Goal: Information Seeking & Learning: Find specific fact

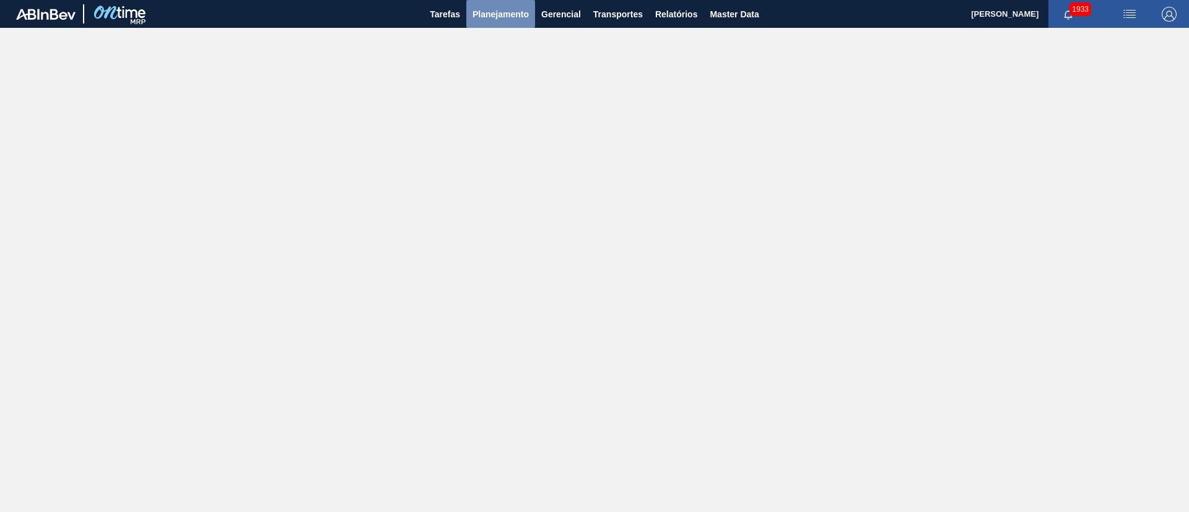
click at [495, 12] on span "Planejamento" at bounding box center [500, 14] width 56 height 15
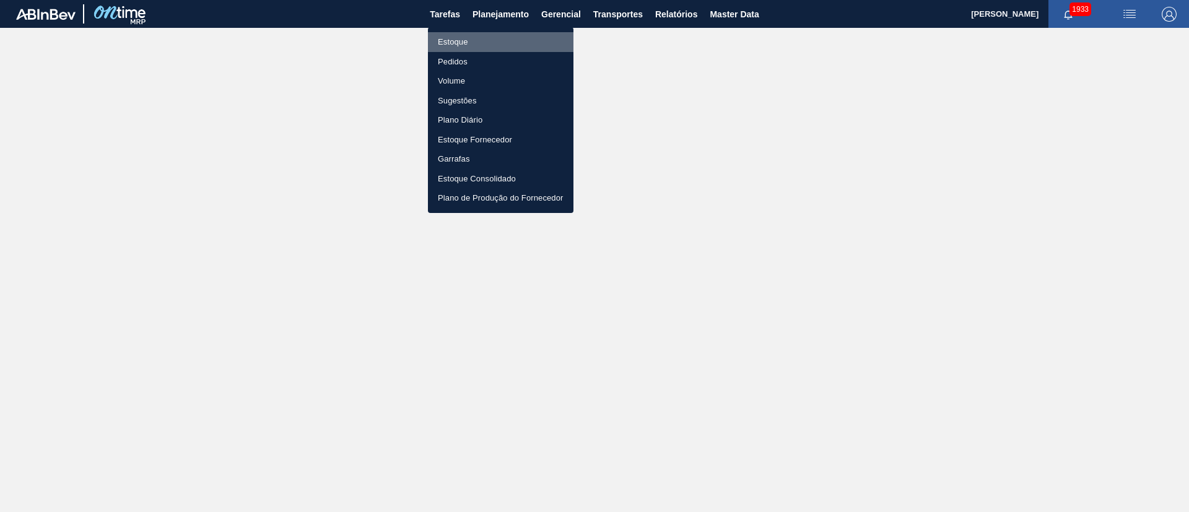
click at [455, 41] on li "Estoque" at bounding box center [501, 42] width 146 height 20
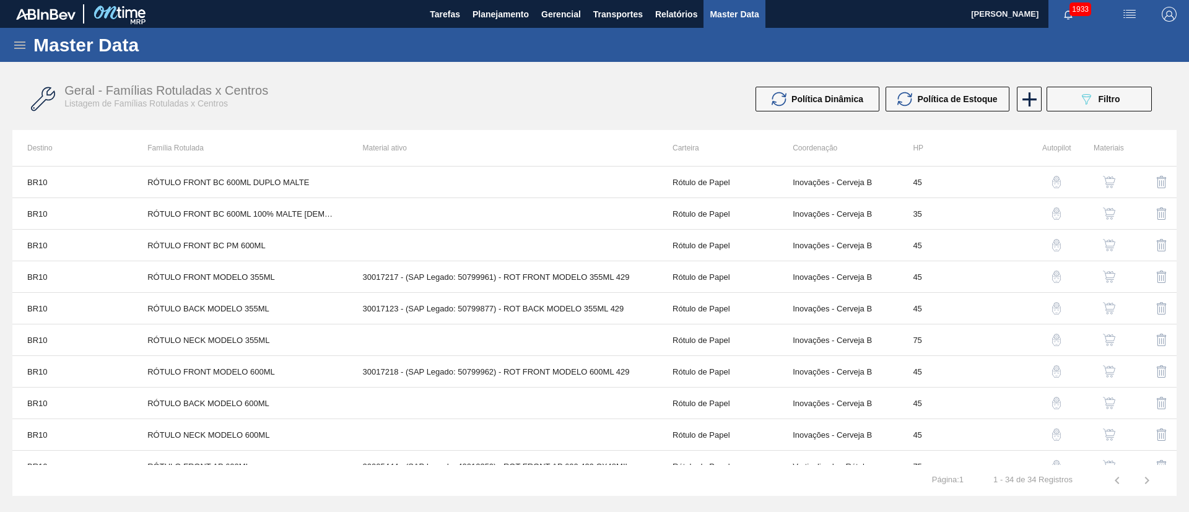
click at [14, 43] on icon at bounding box center [19, 45] width 15 height 15
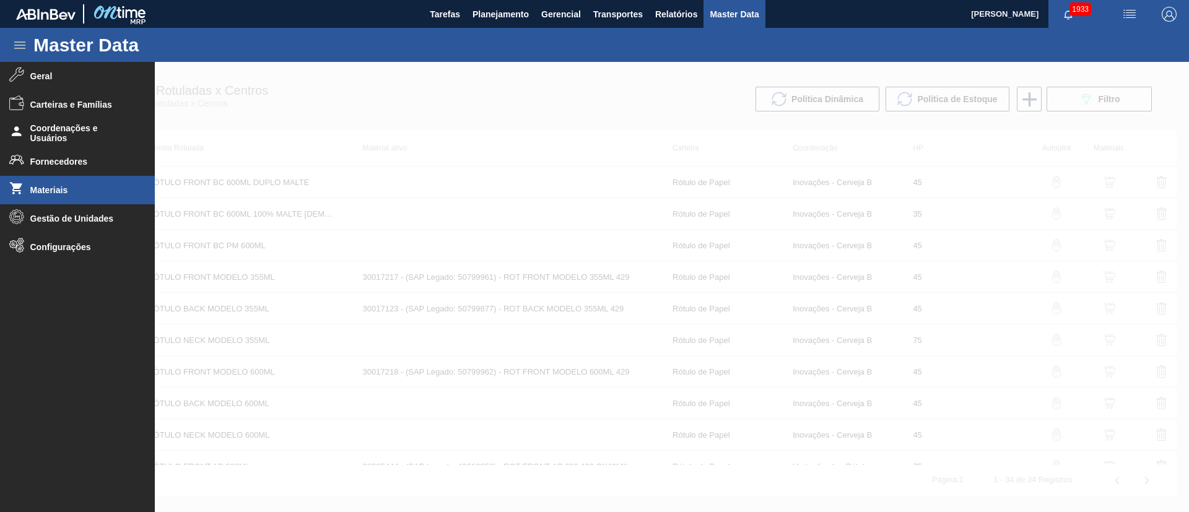
click at [87, 184] on li "Materiais" at bounding box center [77, 190] width 155 height 28
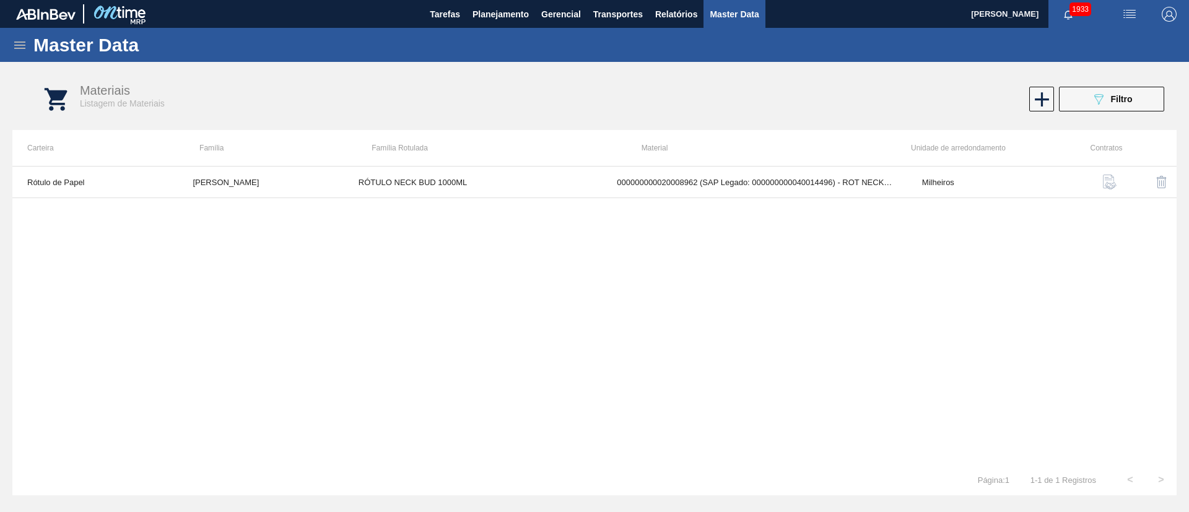
click at [14, 46] on icon at bounding box center [19, 45] width 15 height 15
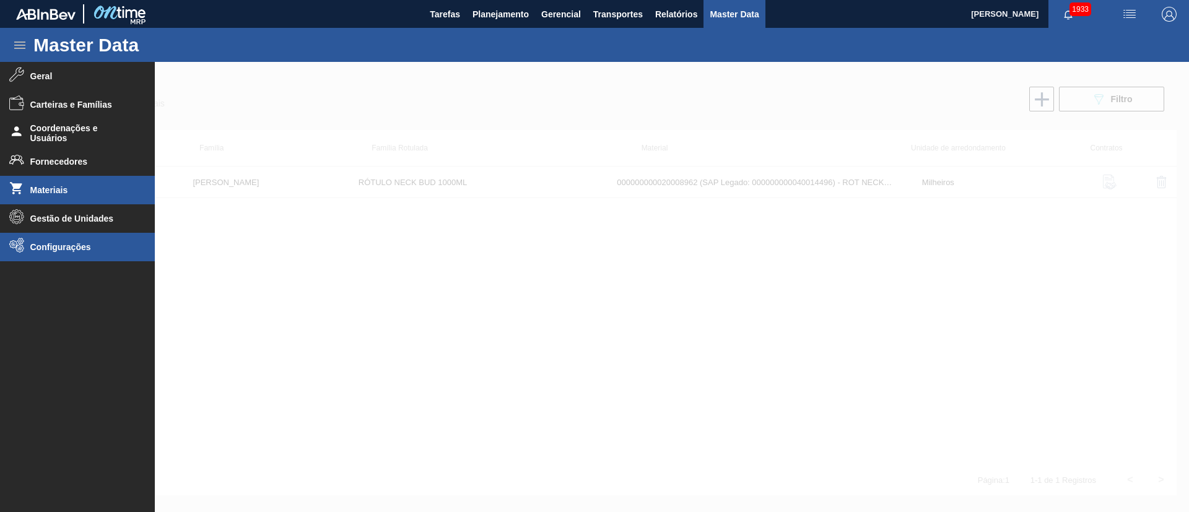
click at [63, 256] on li "Configurações" at bounding box center [77, 247] width 155 height 28
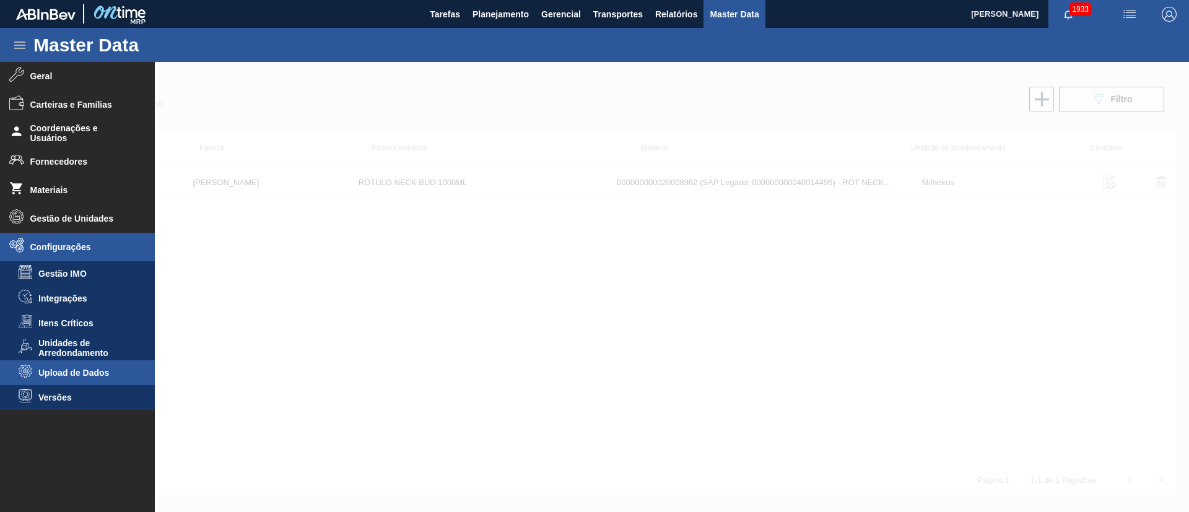
click at [72, 369] on span "Upload de Dados" at bounding box center [85, 373] width 95 height 10
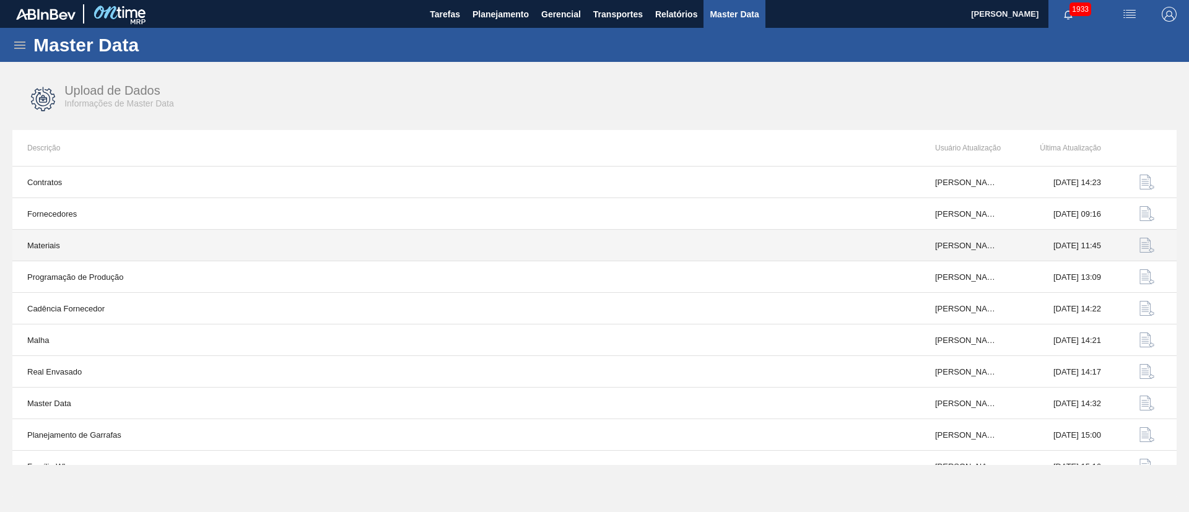
click at [1142, 242] on img "button" at bounding box center [1146, 245] width 15 height 15
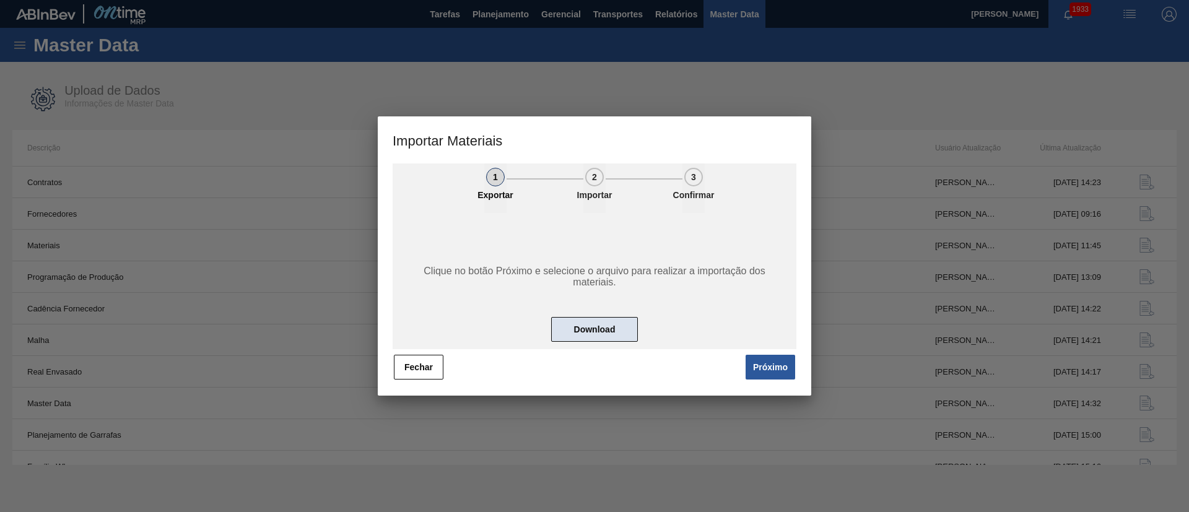
click at [606, 328] on button "Download" at bounding box center [594, 329] width 87 height 25
click at [751, 368] on button "Próximo" at bounding box center [771, 367] width 50 height 25
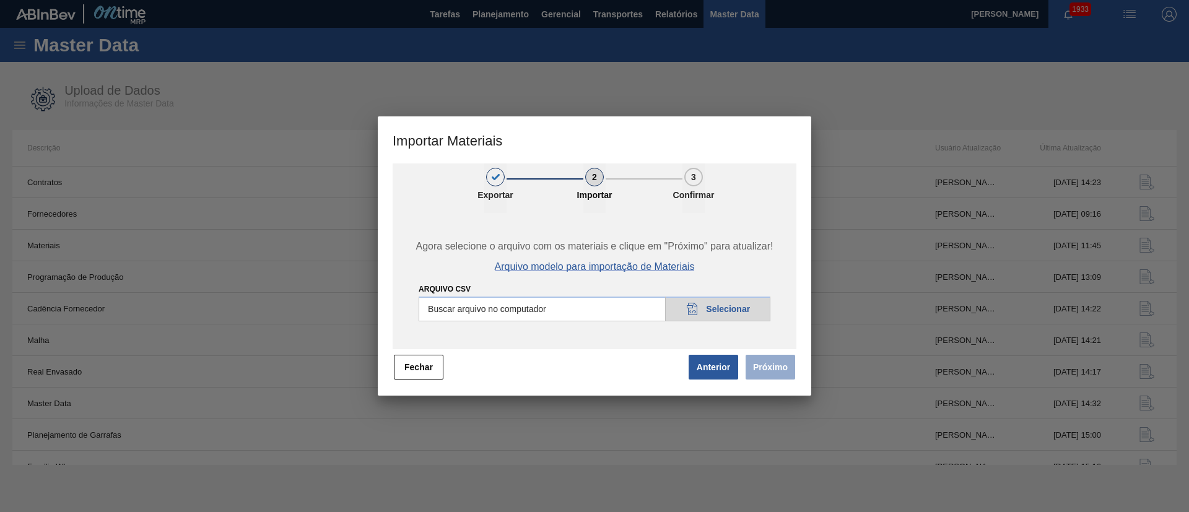
click at [591, 265] on span "Arquivo modelo para importação de Materiais" at bounding box center [595, 266] width 200 height 11
click at [713, 311] on input "Arquivo CSV" at bounding box center [595, 309] width 352 height 25
type input "C:\fakepath\materials_model (39).csv"
click at [768, 372] on button "Próximo" at bounding box center [771, 367] width 50 height 25
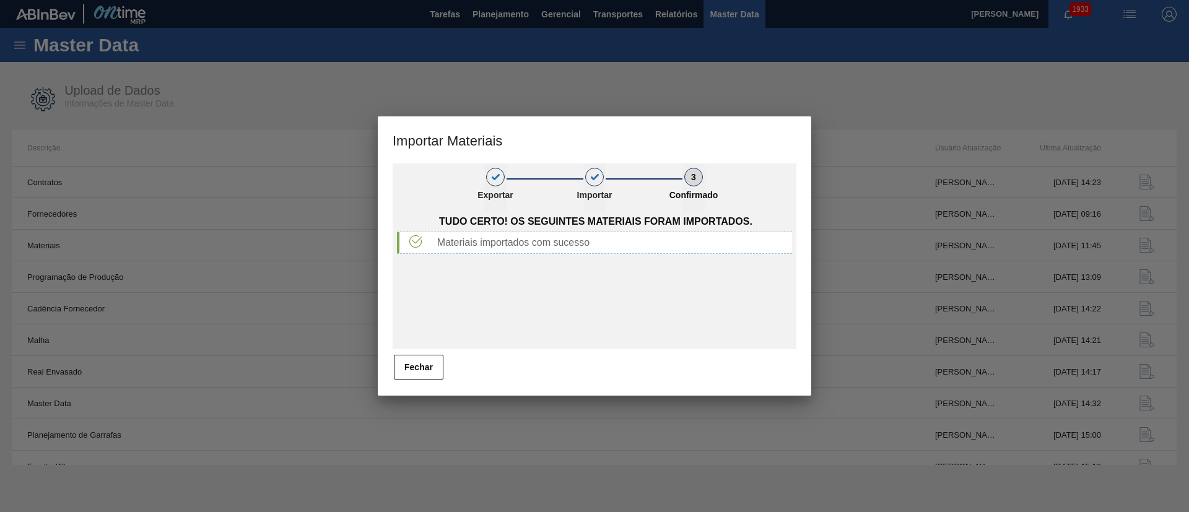
click at [433, 363] on button "Fechar" at bounding box center [419, 367] width 50 height 25
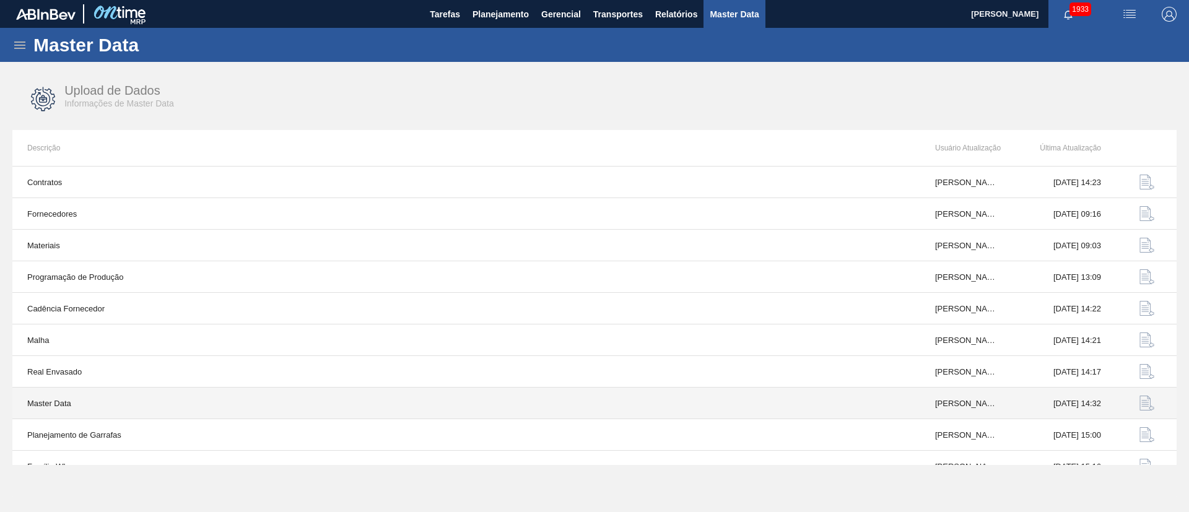
click at [1147, 398] on img "button" at bounding box center [1146, 403] width 15 height 15
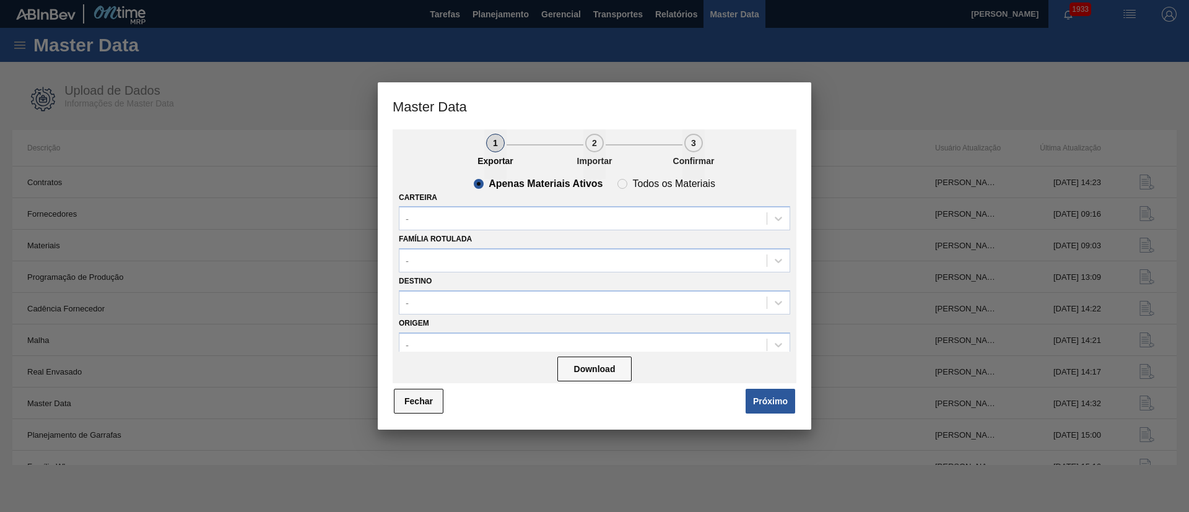
click at [417, 394] on button "Fechar" at bounding box center [419, 401] width 50 height 25
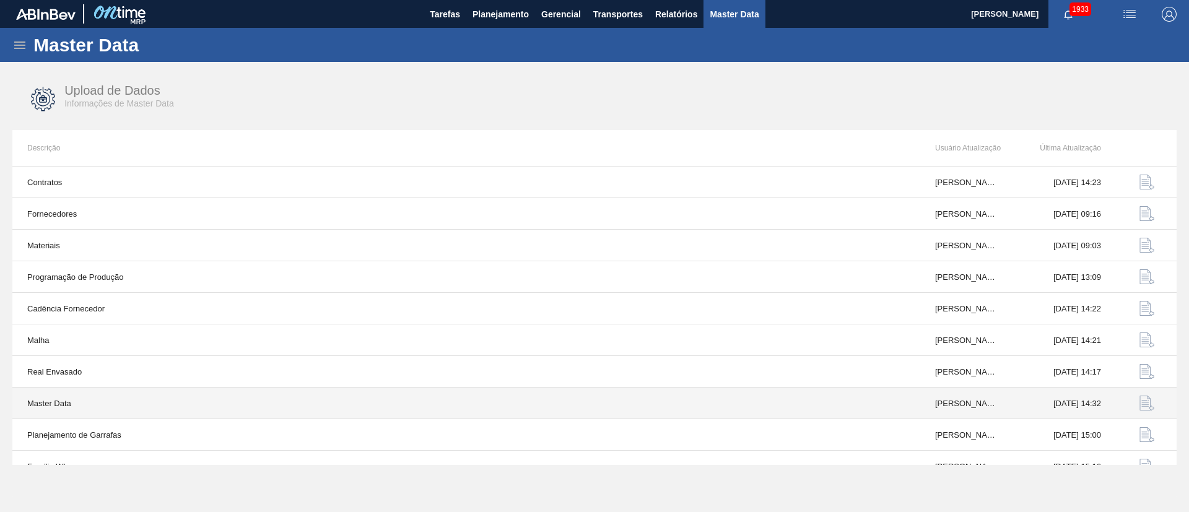
click at [1135, 398] on button "button" at bounding box center [1147, 403] width 30 height 30
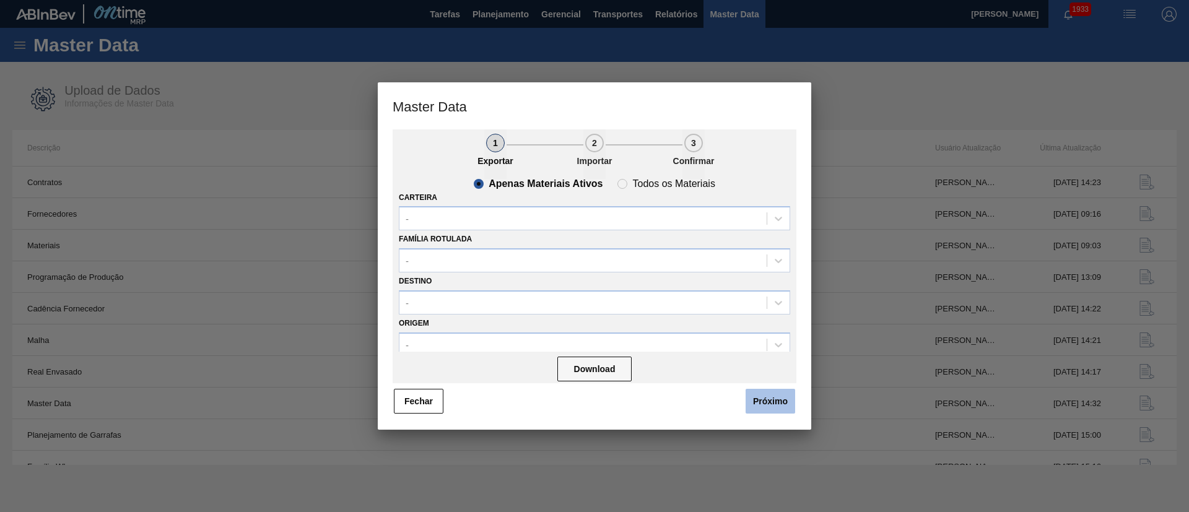
click at [787, 409] on button "Próximo" at bounding box center [771, 401] width 50 height 25
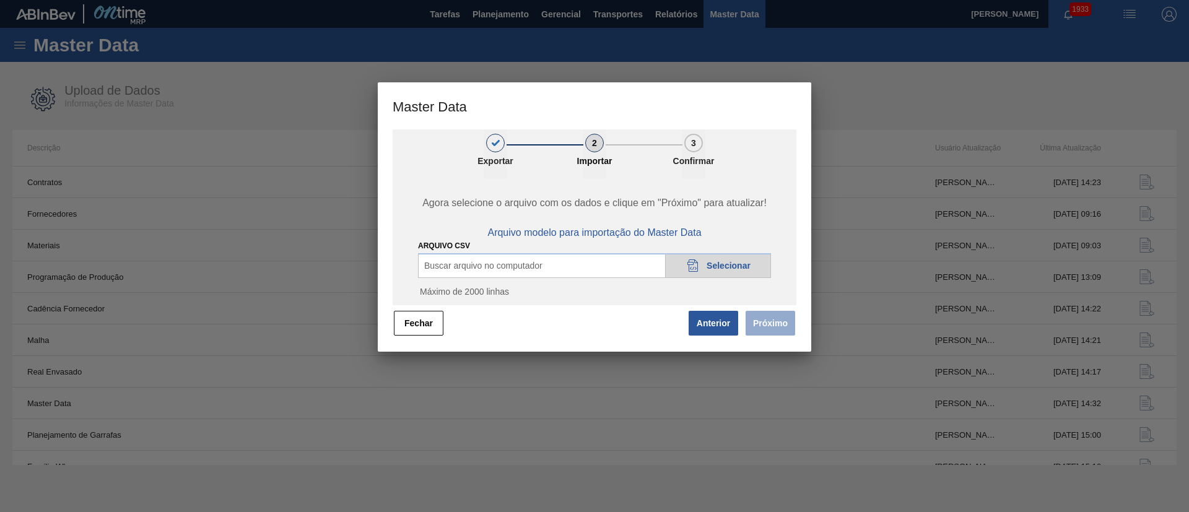
click at [720, 261] on span "Selecionar" at bounding box center [729, 266] width 44 height 10
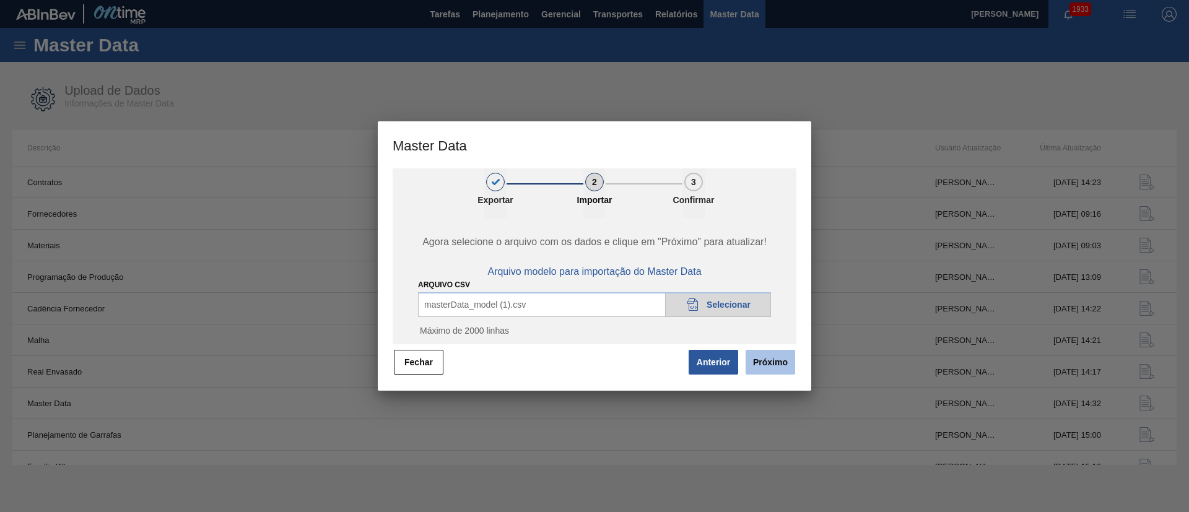
click at [792, 363] on button "Próximo" at bounding box center [771, 362] width 50 height 25
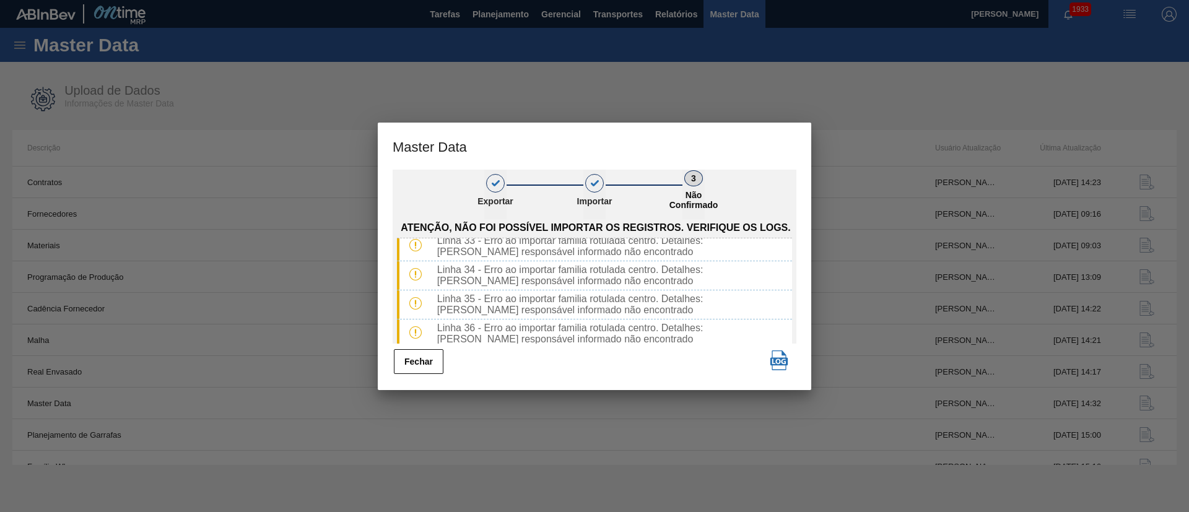
scroll to position [928, 0]
click at [414, 360] on button "Fechar" at bounding box center [419, 361] width 50 height 25
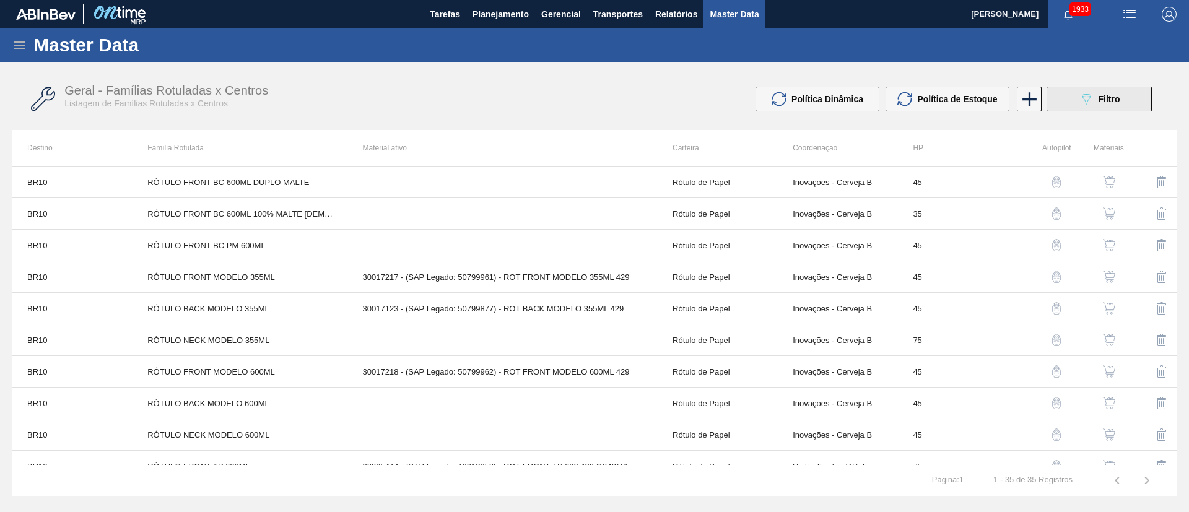
click at [1103, 100] on span "Filtro" at bounding box center [1110, 99] width 22 height 10
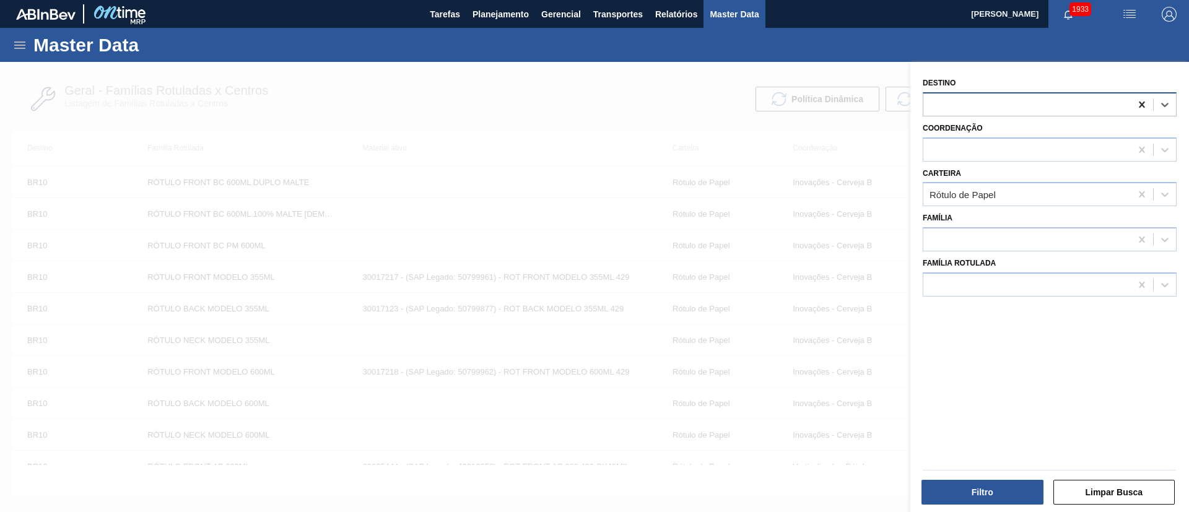
click at [1147, 103] on div at bounding box center [1142, 105] width 22 height 22
click at [977, 291] on div at bounding box center [1026, 285] width 207 height 18
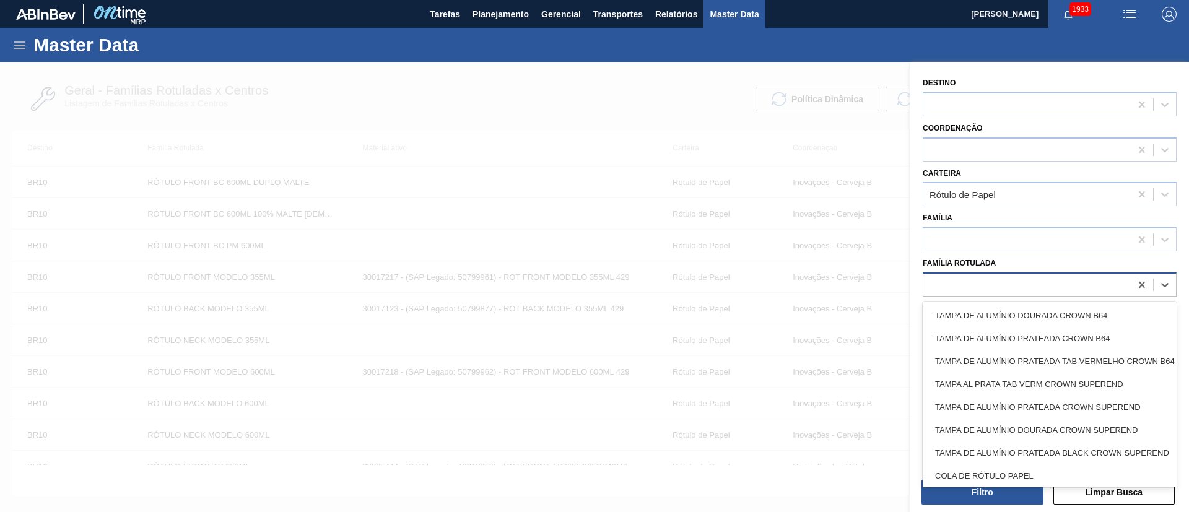
paste Rotulada "RÓTULO FRONT SKOL 600ML"
type Rotulada "RÓTULO FRONT SKOL 600ML"
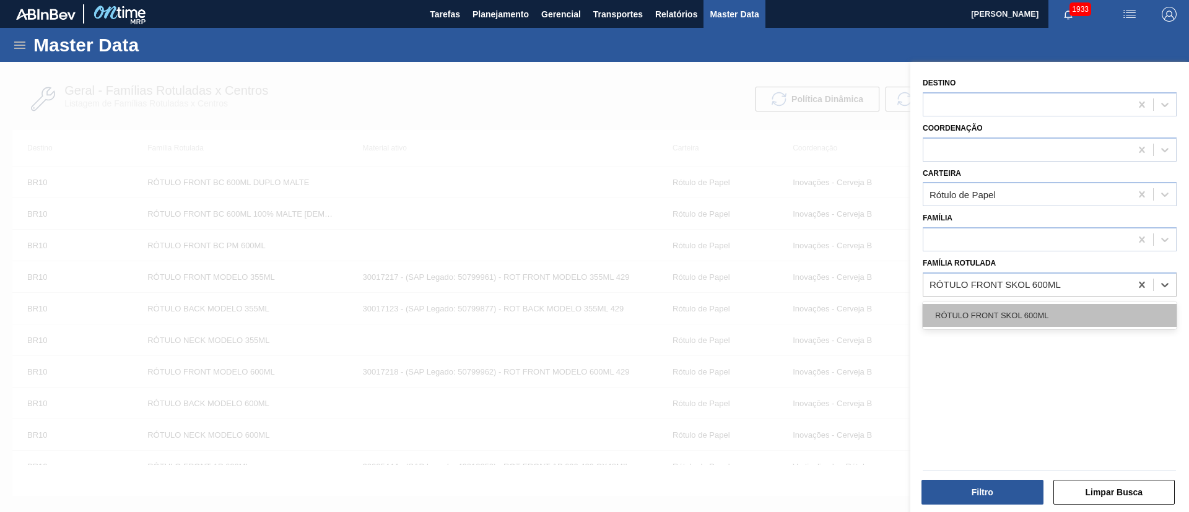
click at [991, 322] on div "RÓTULO FRONT SKOL 600ML" at bounding box center [1050, 315] width 254 height 23
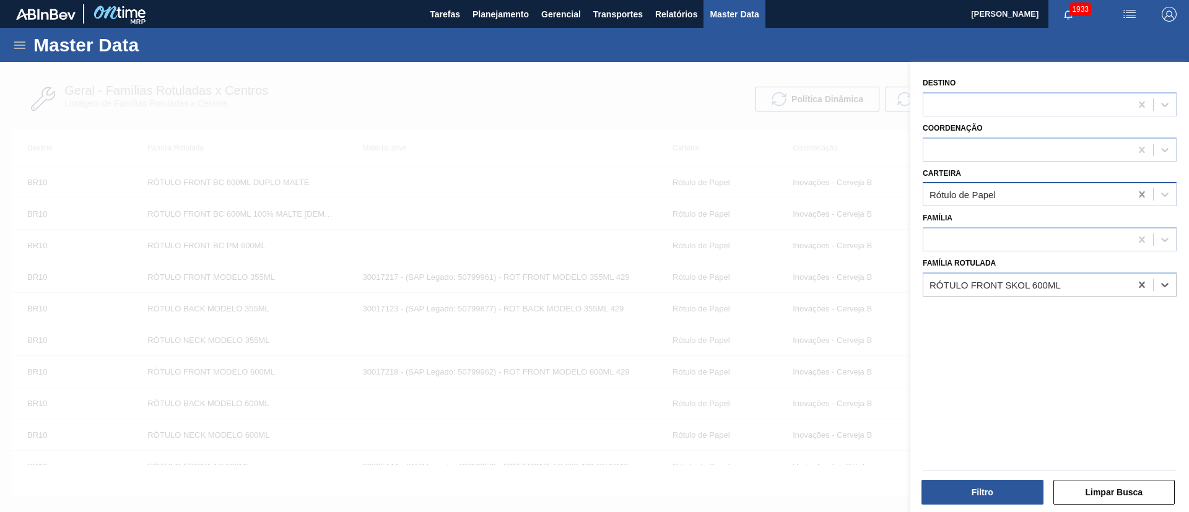
click at [1144, 198] on icon at bounding box center [1142, 194] width 12 height 12
click at [998, 481] on button "Filtro" at bounding box center [982, 492] width 122 height 25
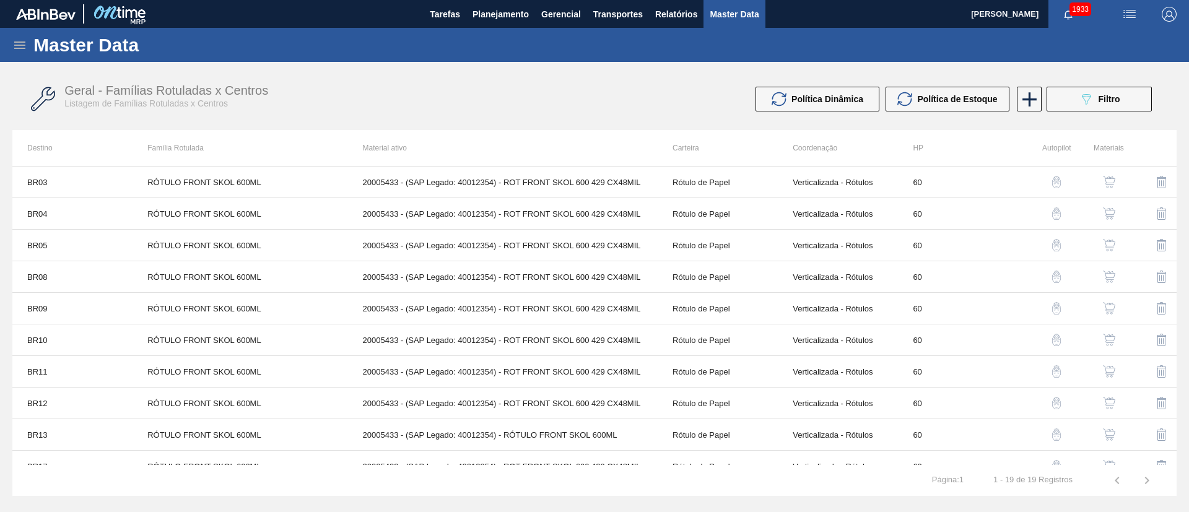
click at [1103, 188] on img "button" at bounding box center [1109, 182] width 12 height 12
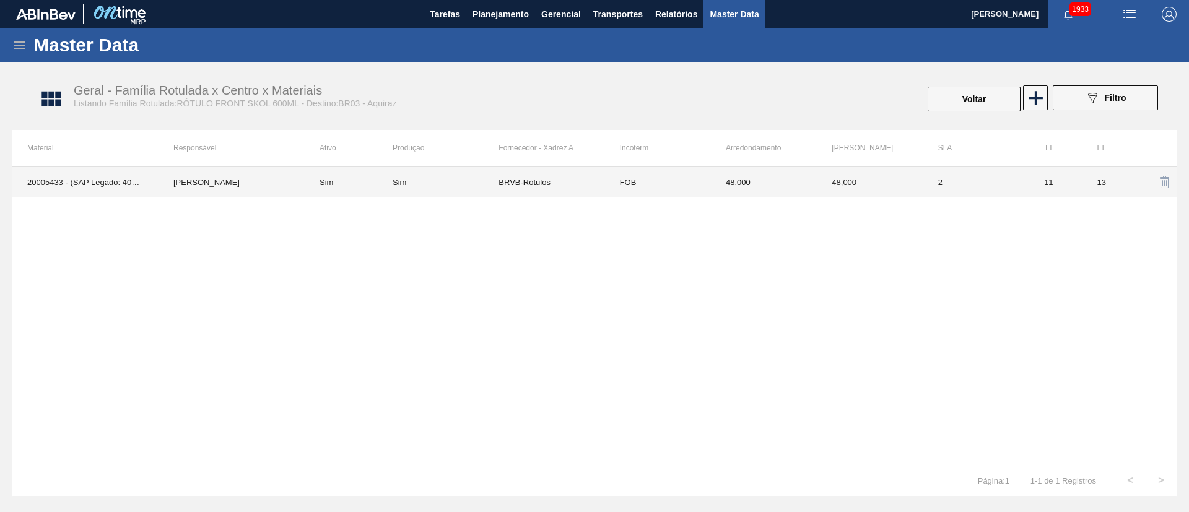
click at [513, 193] on td "BRVB-Rótulos" at bounding box center [551, 182] width 106 height 31
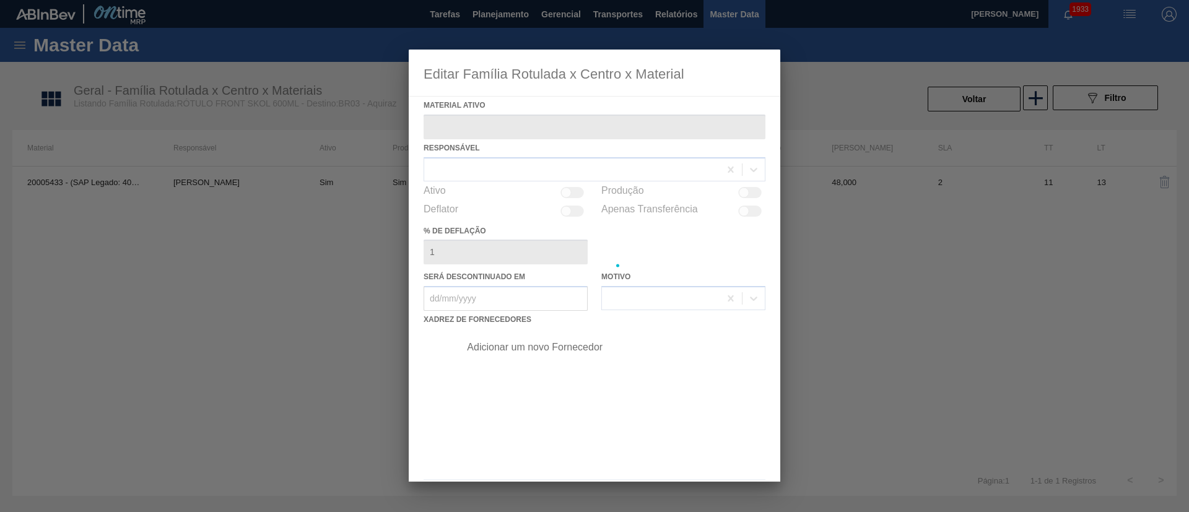
type ativo "20005433 - (SAP Legado: 40012354) - ROT FRONT SKOL 600 429 CX48MIL"
checkbox input "true"
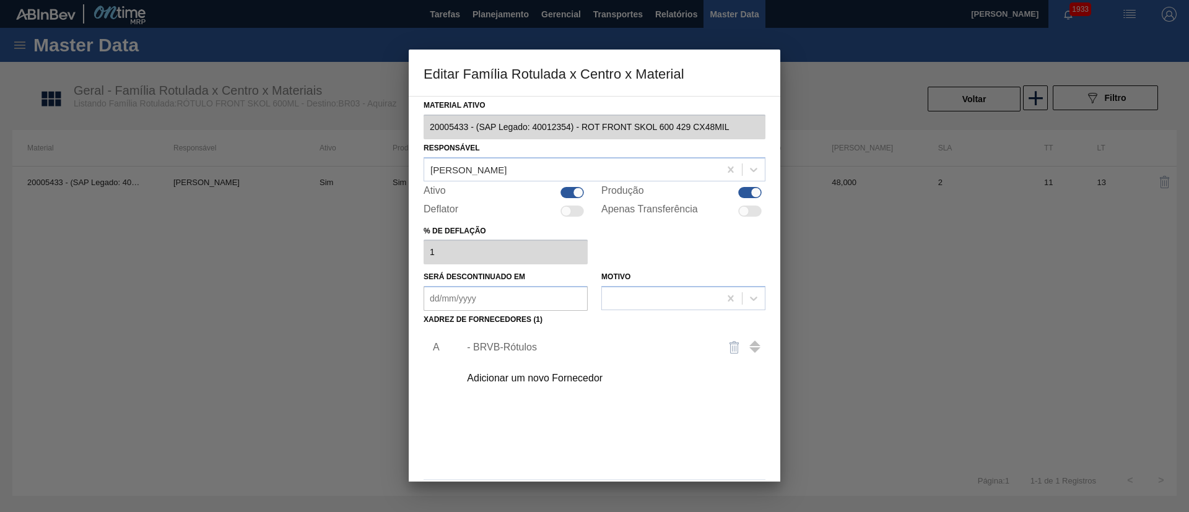
scroll to position [46, 0]
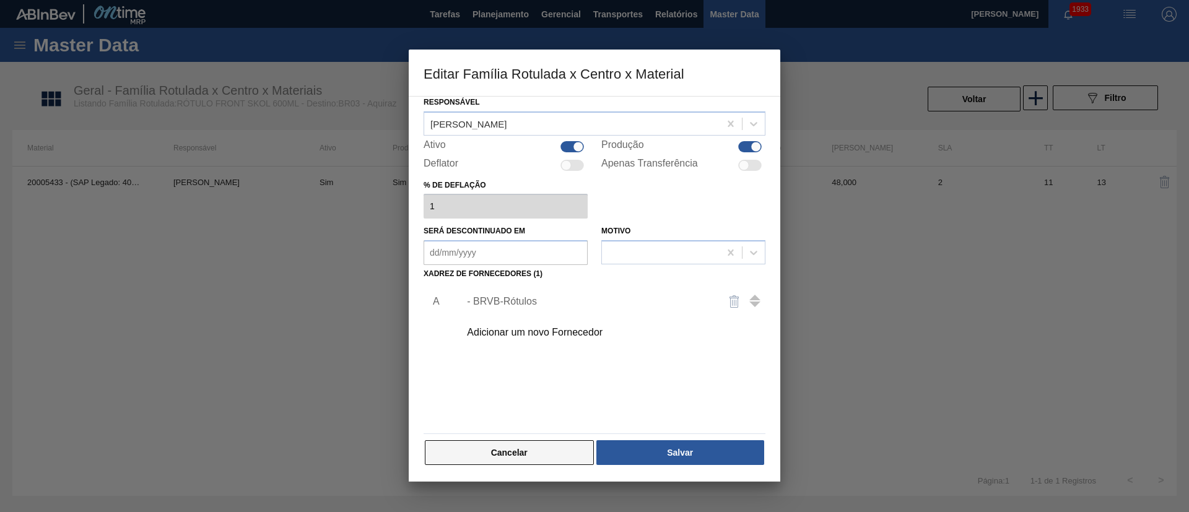
click at [553, 446] on button "Cancelar" at bounding box center [509, 452] width 169 height 25
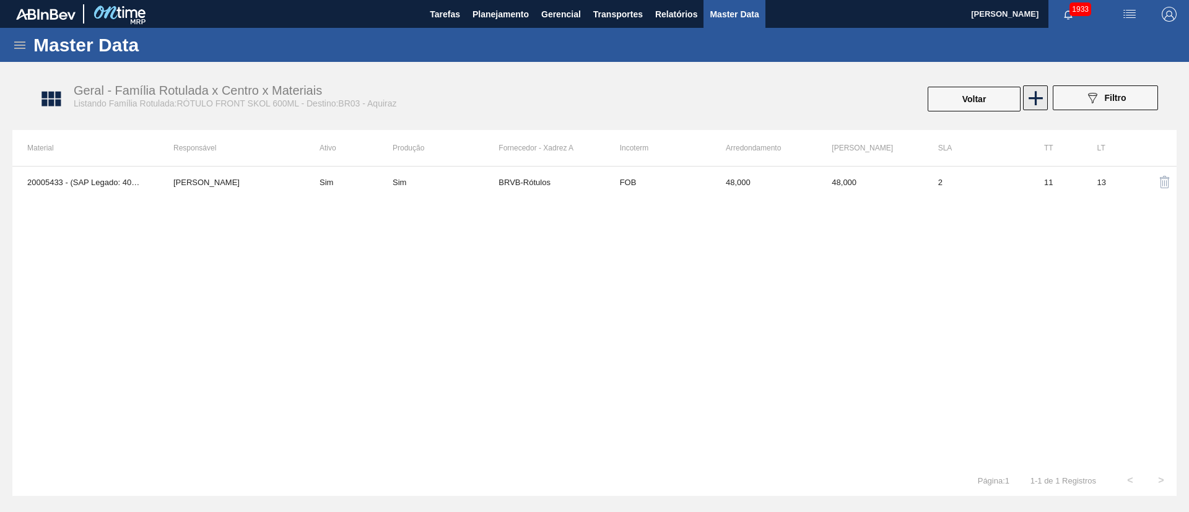
click at [1042, 94] on icon at bounding box center [1036, 98] width 24 height 24
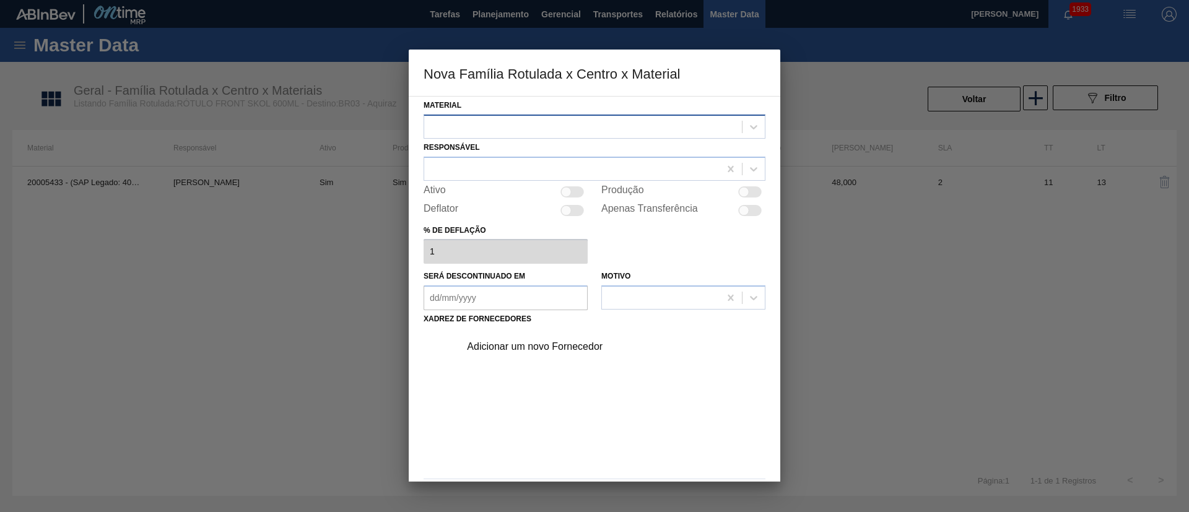
click at [471, 128] on div at bounding box center [583, 127] width 318 height 18
click at [965, 232] on div at bounding box center [594, 256] width 1189 height 512
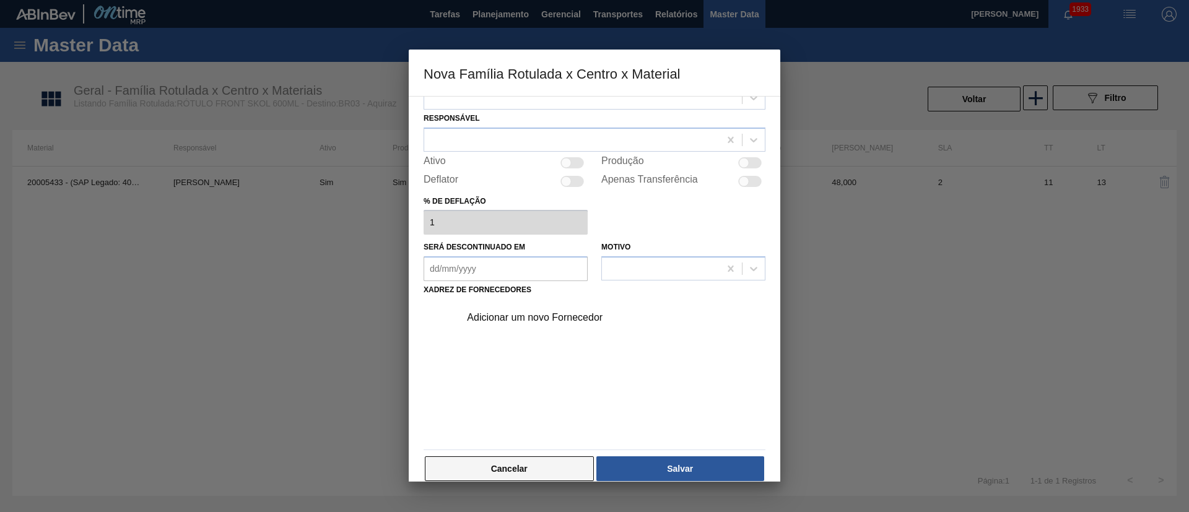
scroll to position [45, 0]
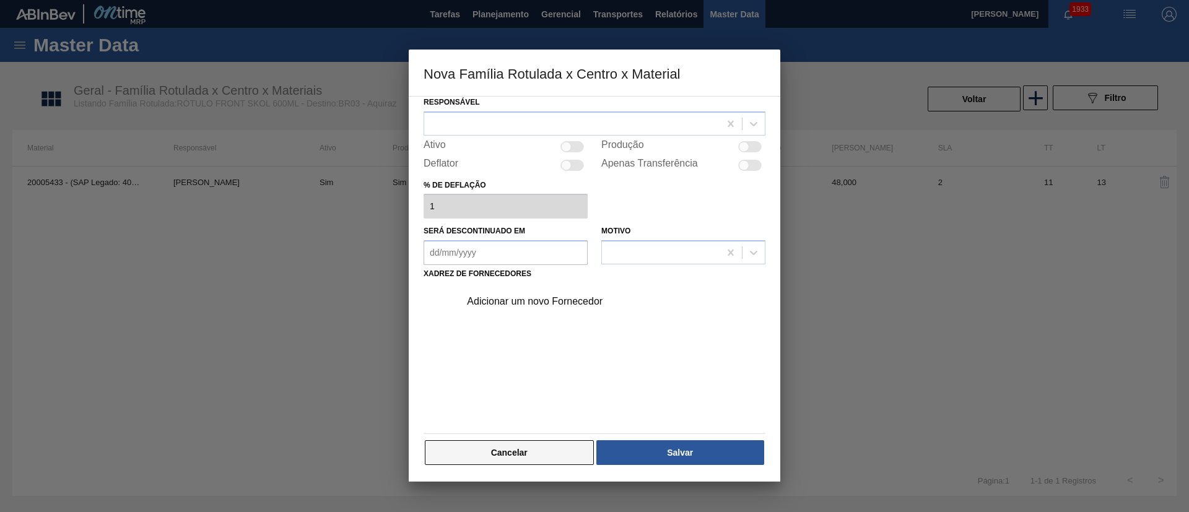
click at [536, 454] on button "Cancelar" at bounding box center [509, 452] width 169 height 25
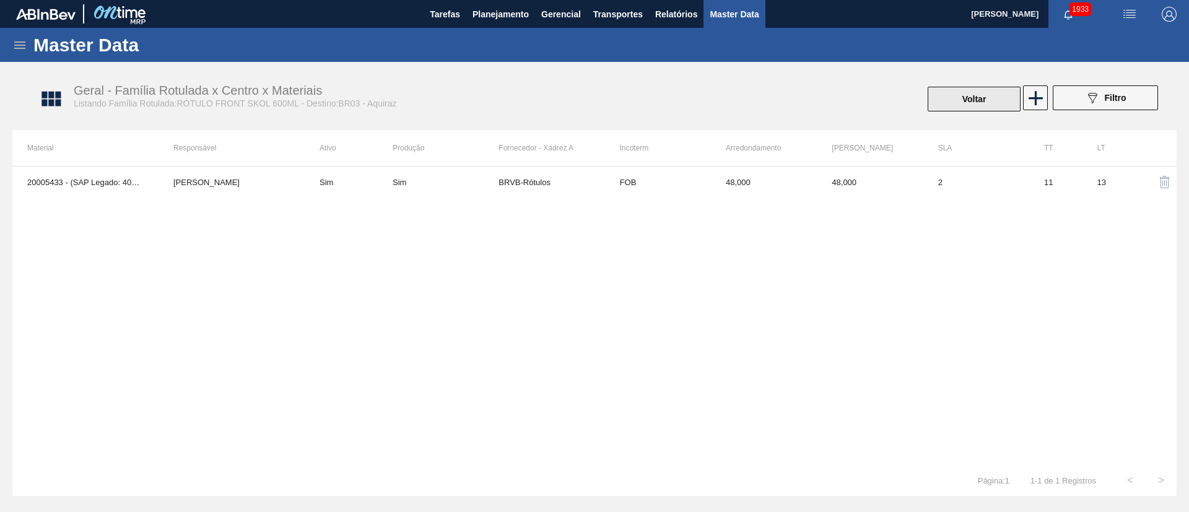
click at [967, 107] on button "Voltar" at bounding box center [974, 99] width 93 height 25
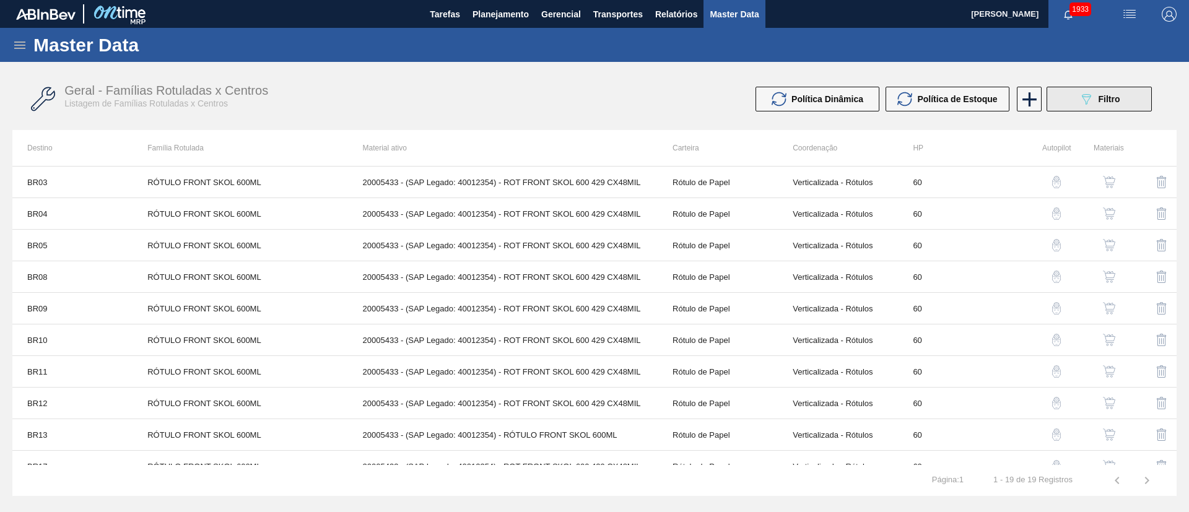
click at [1079, 106] on icon "089F7B8B-B2A5-4AFE-B5C0-19BA573D28AC" at bounding box center [1086, 99] width 15 height 15
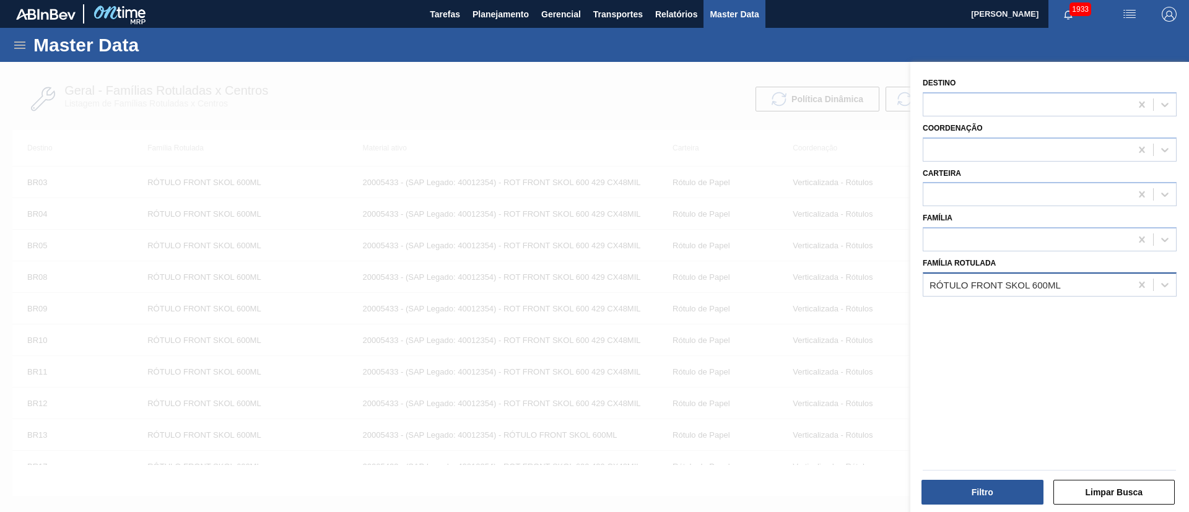
click at [1022, 287] on div "RÓTULO FRONT SKOL 600ML" at bounding box center [994, 284] width 131 height 11
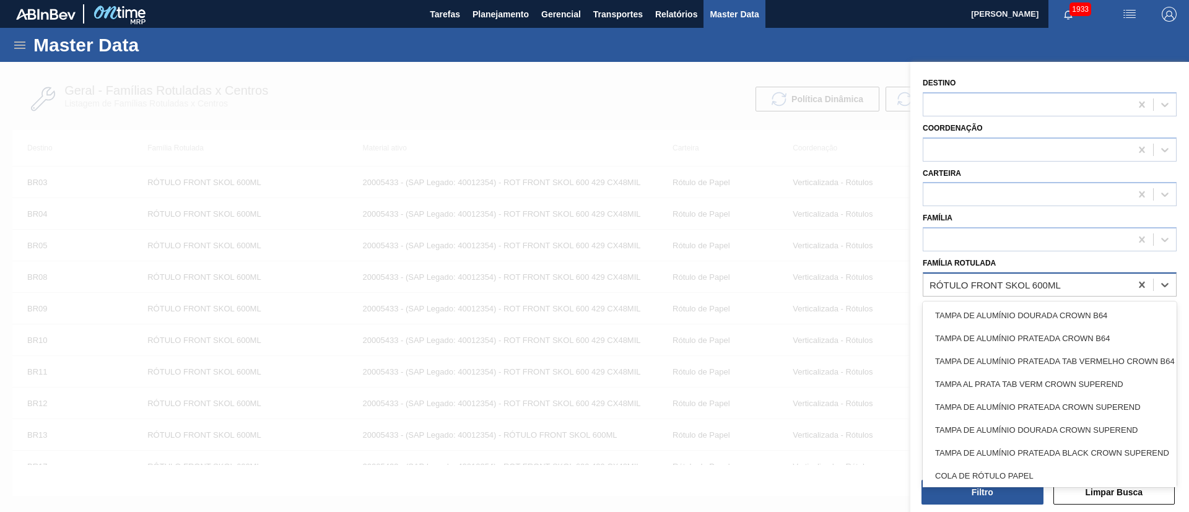
paste Rotulada "RÓTULO NECK SKOL 600ML"
type Rotulada "RÓTULO NECK SKOL 600ML"
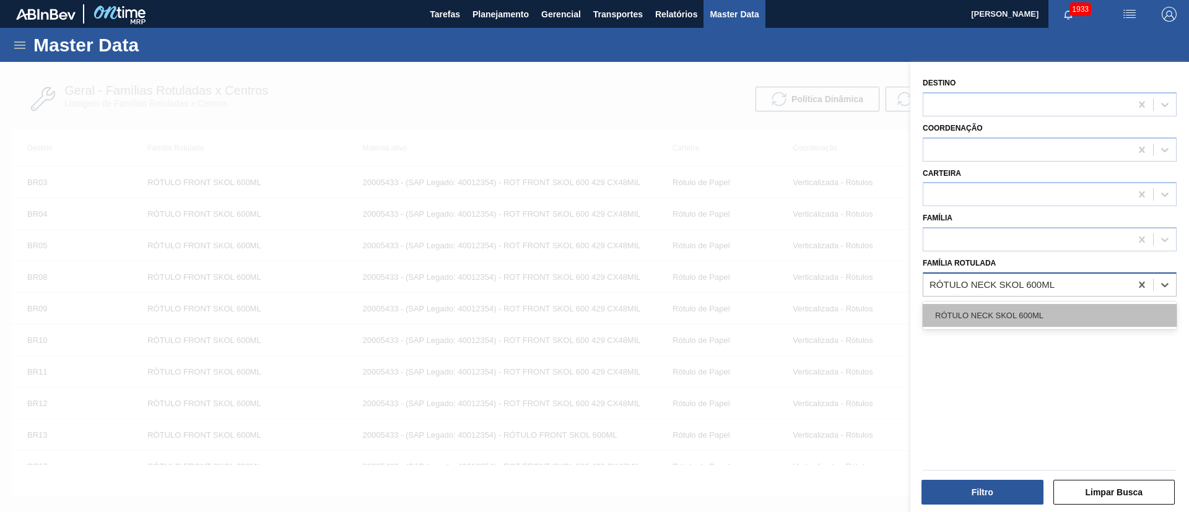
click at [1004, 308] on div "RÓTULO NECK SKOL 600ML" at bounding box center [1050, 315] width 254 height 23
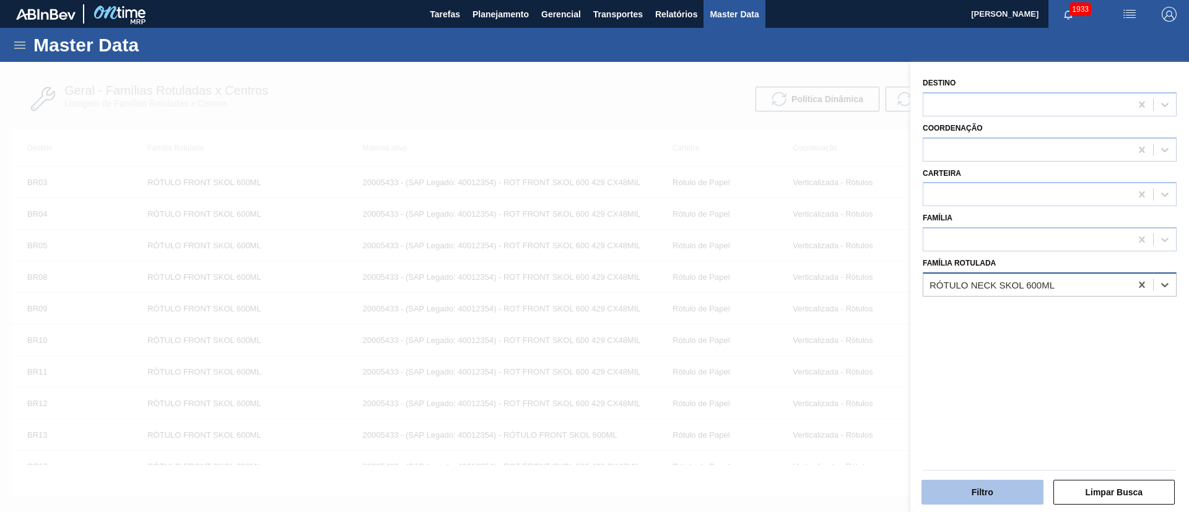
click at [972, 492] on button "Filtro" at bounding box center [982, 492] width 122 height 25
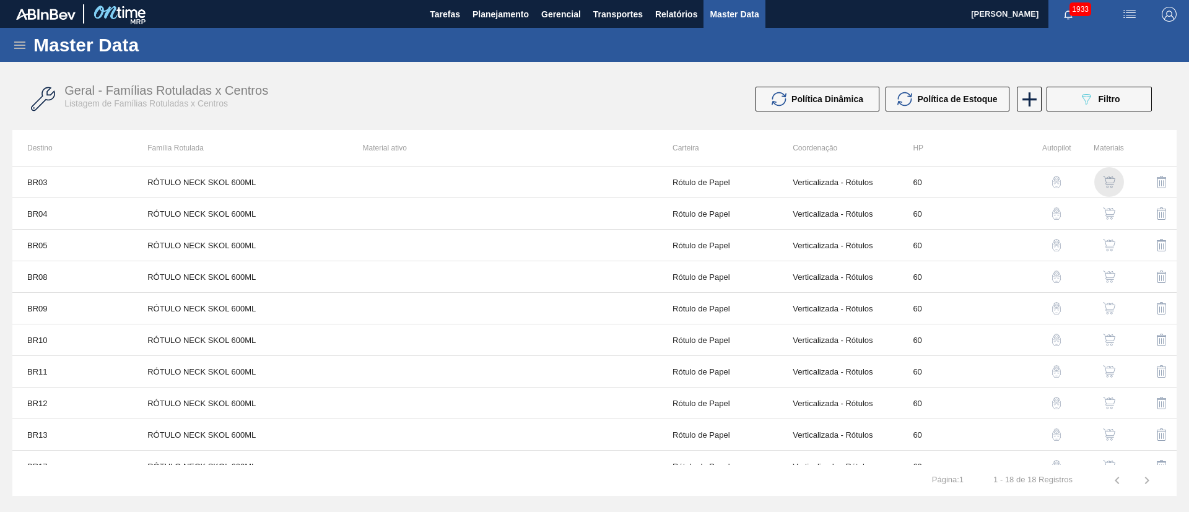
click at [1112, 180] on img "button" at bounding box center [1109, 182] width 12 height 12
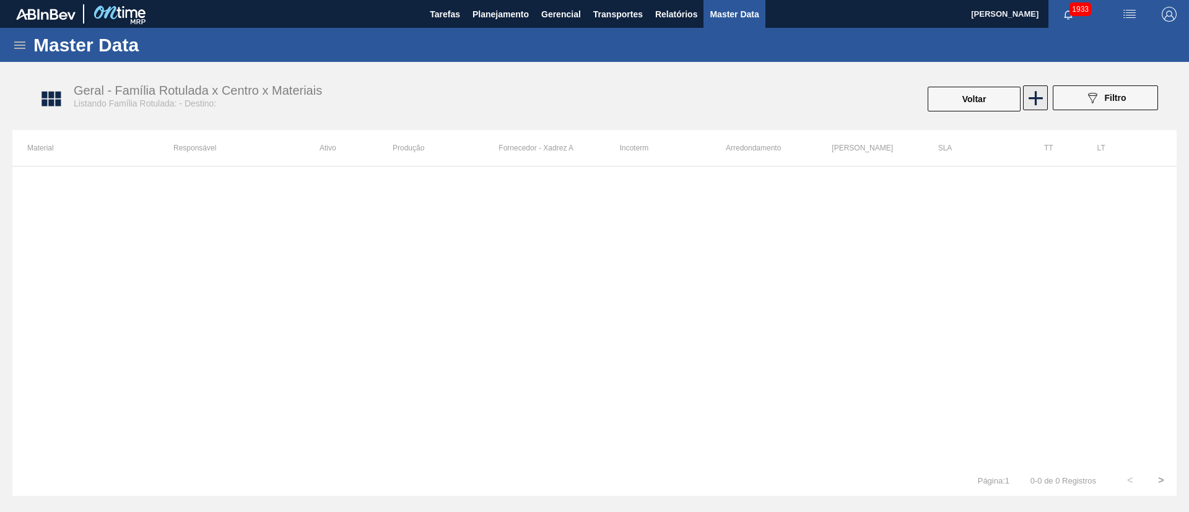
click at [1034, 94] on icon at bounding box center [1036, 98] width 24 height 24
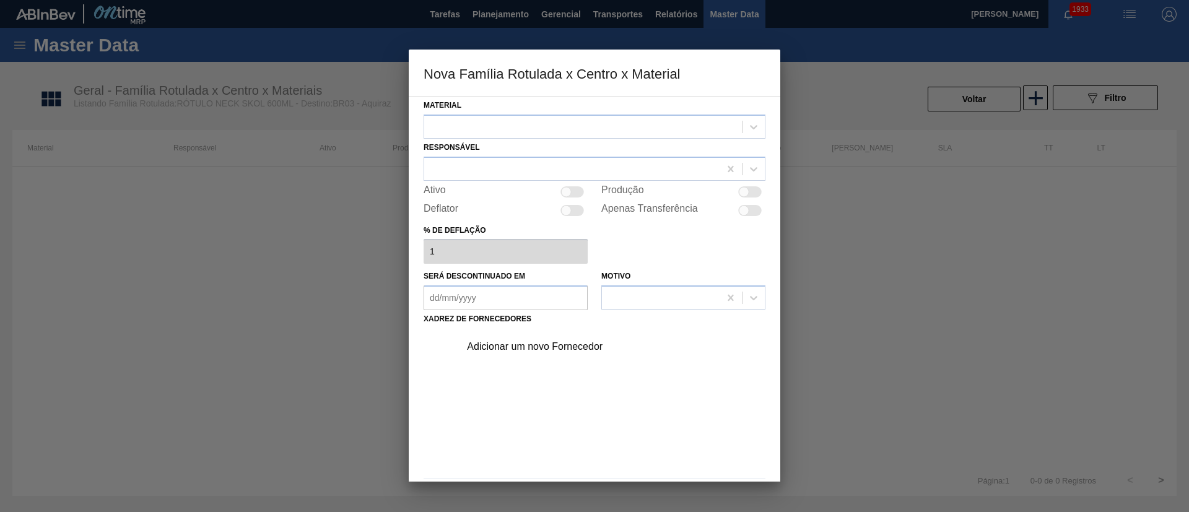
click at [507, 121] on div at bounding box center [583, 127] width 318 height 18
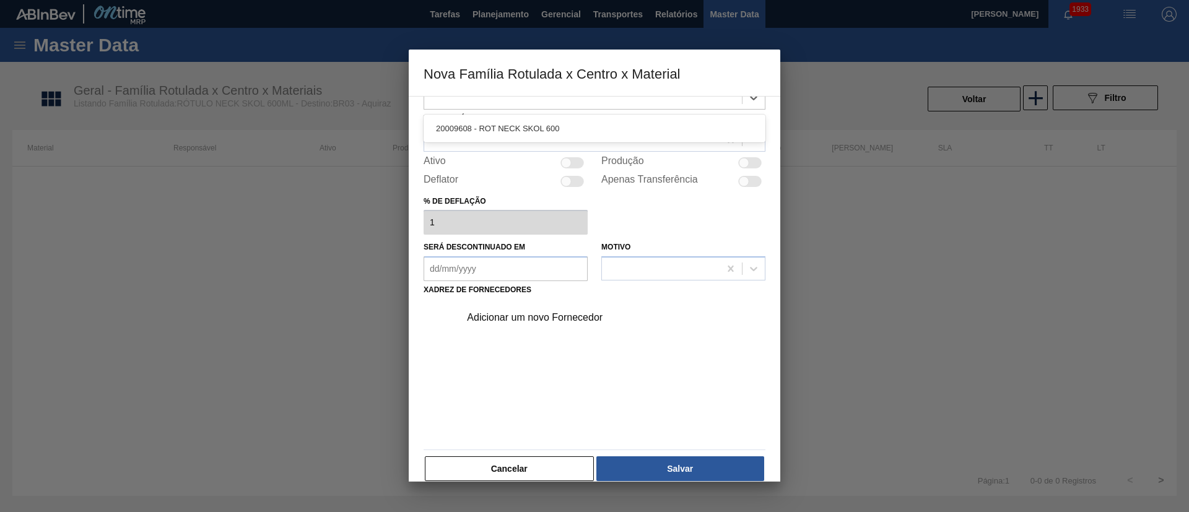
scroll to position [45, 0]
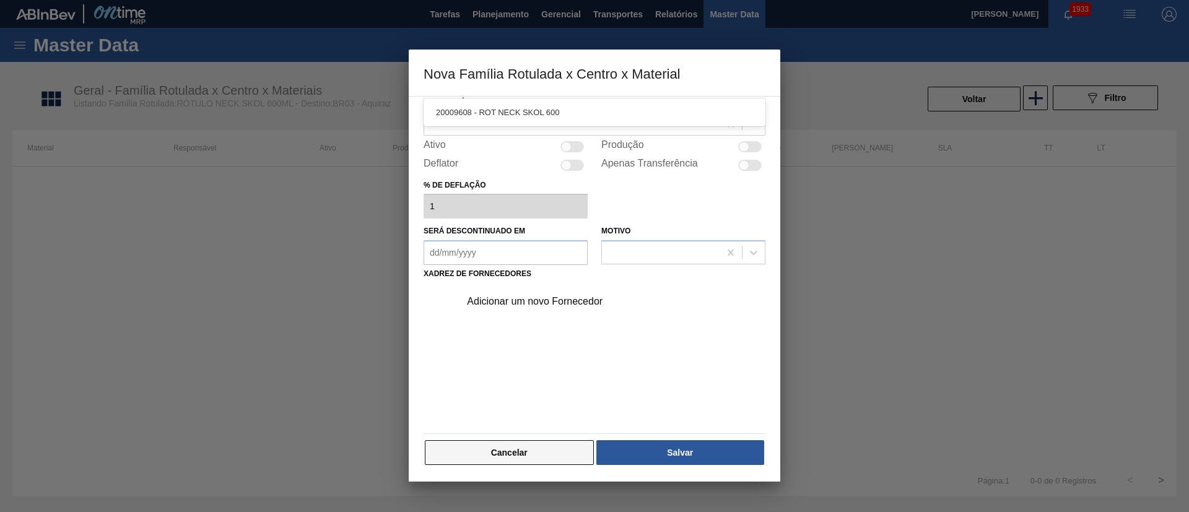
click at [541, 448] on button "Cancelar" at bounding box center [509, 452] width 169 height 25
